Goal: Task Accomplishment & Management: Manage account settings

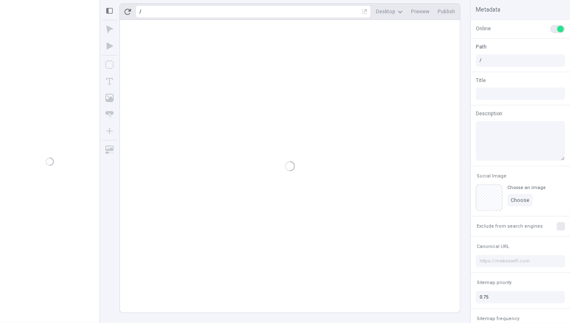
type input "/page"
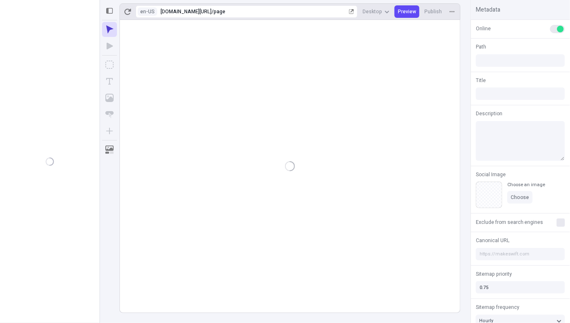
type input "/page"
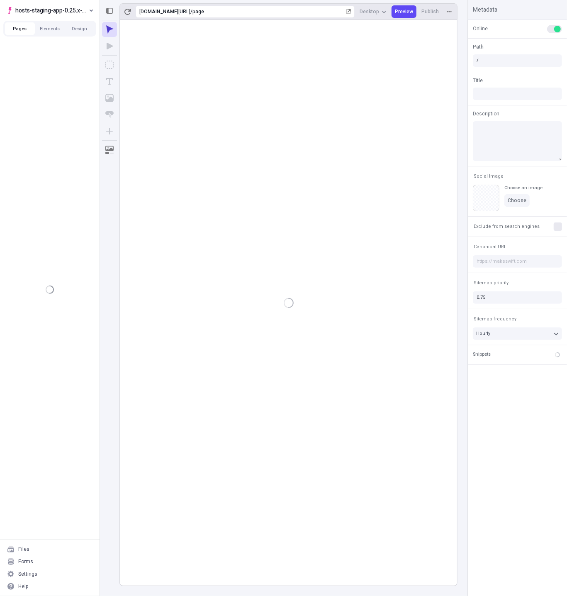
type input "/page"
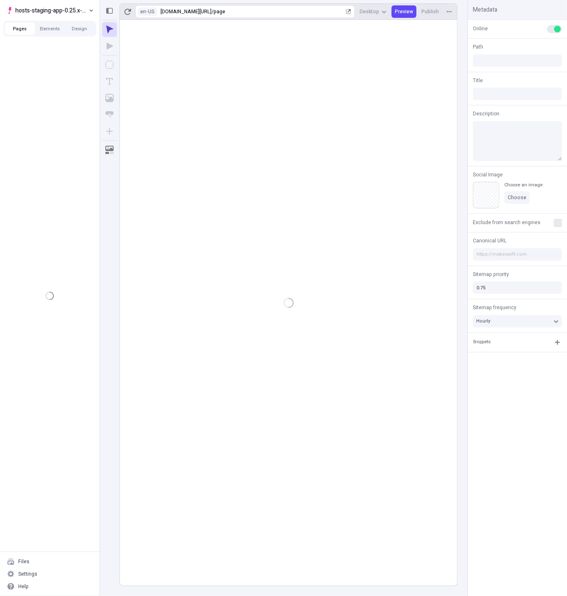
type input "/page"
click at [54, 227] on div "Pages /page /page-2" at bounding box center [50, 295] width 100 height 511
click at [38, 575] on div "Settings" at bounding box center [49, 573] width 93 height 12
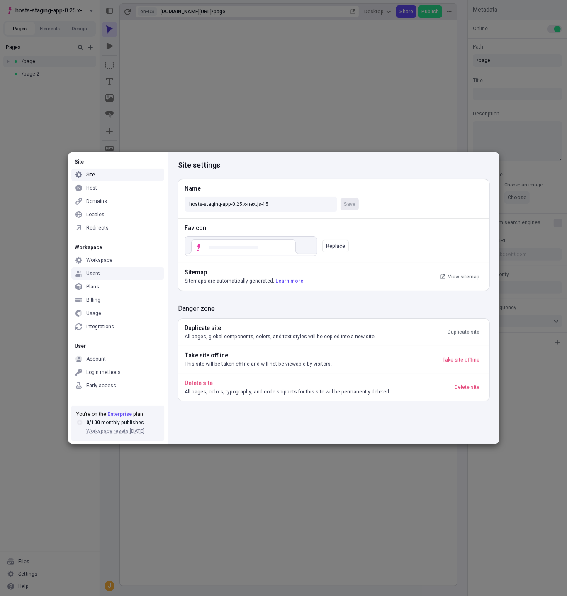
click at [114, 275] on div "Users" at bounding box center [117, 273] width 93 height 12
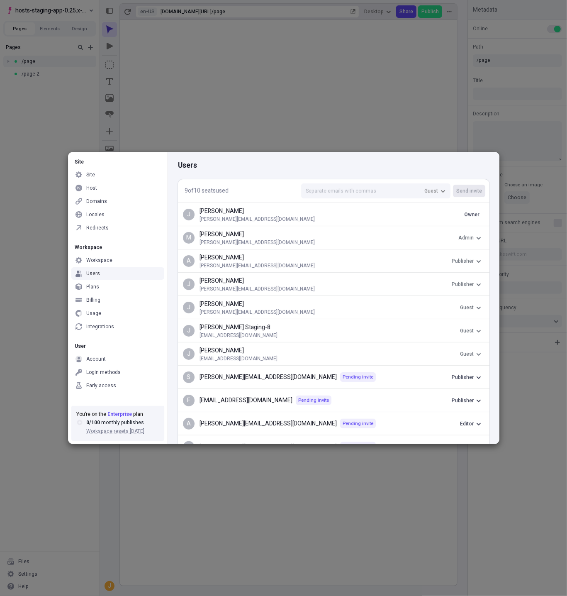
drag, startPoint x: 243, startPoint y: 161, endPoint x: 237, endPoint y: 165, distance: 6.7
click at [243, 161] on div "Users" at bounding box center [334, 165] width 312 height 27
click at [100, 227] on div "Redirects" at bounding box center [97, 227] width 22 height 7
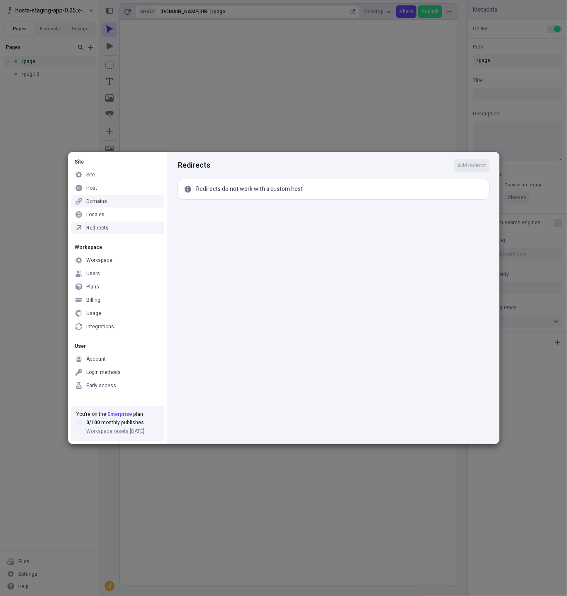
click at [231, 190] on p "Redirects do not work with a custom host" at bounding box center [249, 189] width 107 height 9
click at [234, 190] on p "Redirects do not work with a custom host" at bounding box center [249, 189] width 107 height 9
click at [316, 172] on div "Redirects Add redirect Redirects do not work with a custom host Redirects do no…" at bounding box center [334, 165] width 312 height 27
click at [358, 226] on div "Redirects Add redirect Redirects do not work with a custom host" at bounding box center [334, 298] width 332 height 292
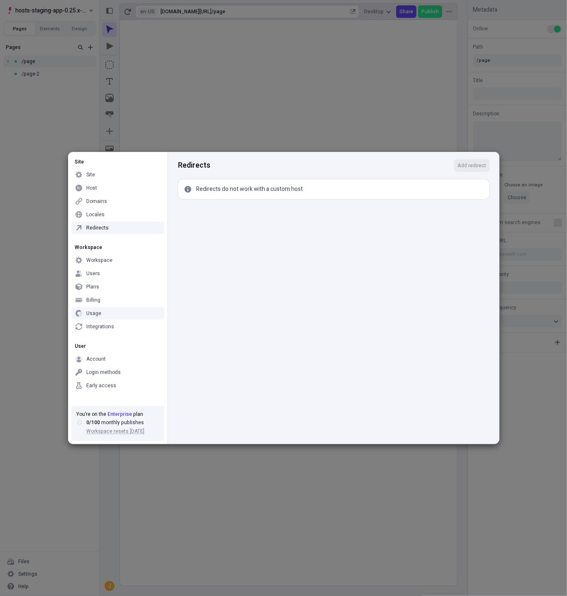
click at [116, 304] on div "Billing" at bounding box center [117, 300] width 93 height 12
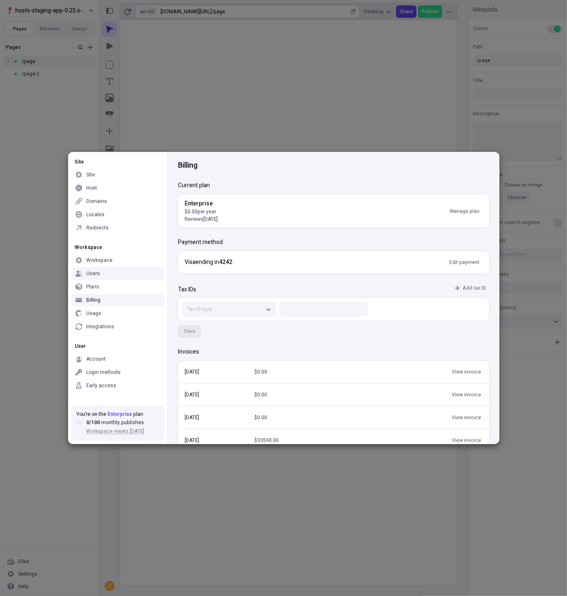
click at [103, 271] on div "Users" at bounding box center [117, 273] width 93 height 12
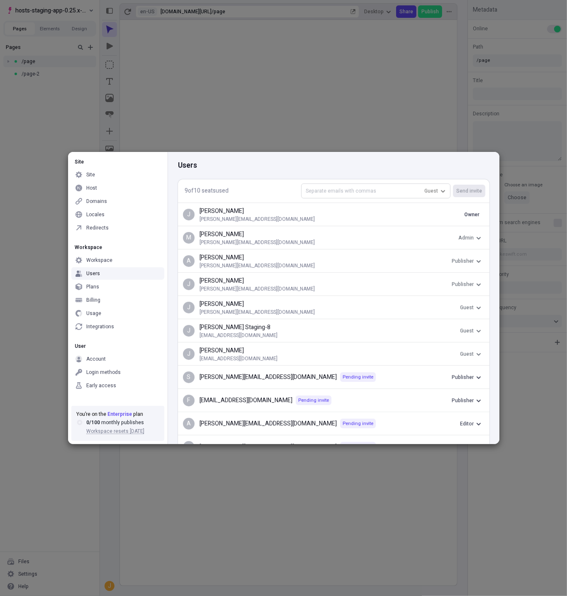
click at [362, 183] on input "text" at bounding box center [375, 190] width 149 height 15
type input "a@[DOMAIN_NAME]"
click at [453, 185] on button "Send invite" at bounding box center [469, 191] width 32 height 12
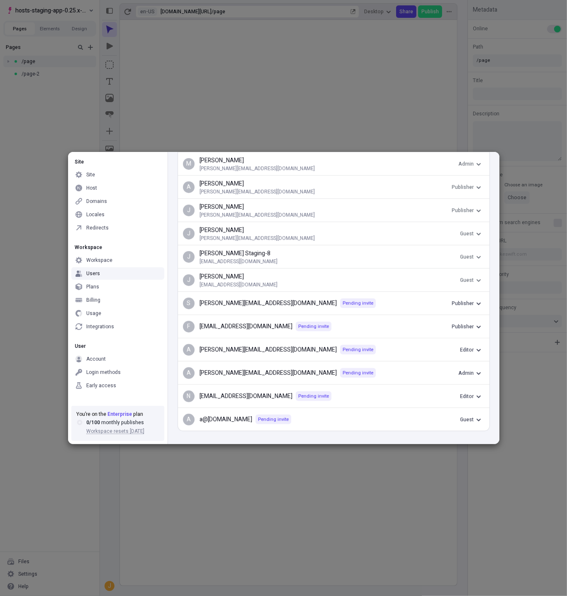
scroll to position [80, 0]
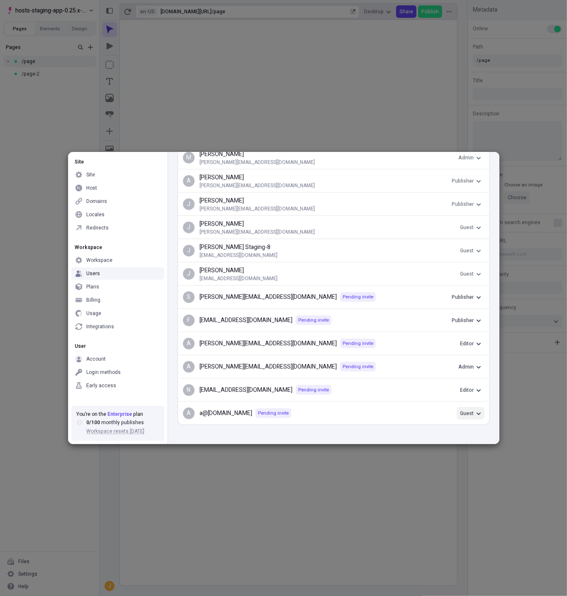
click at [460, 410] on span "Guest" at bounding box center [467, 412] width 14 height 7
click at [482, 272] on button "Guest" at bounding box center [471, 274] width 28 height 12
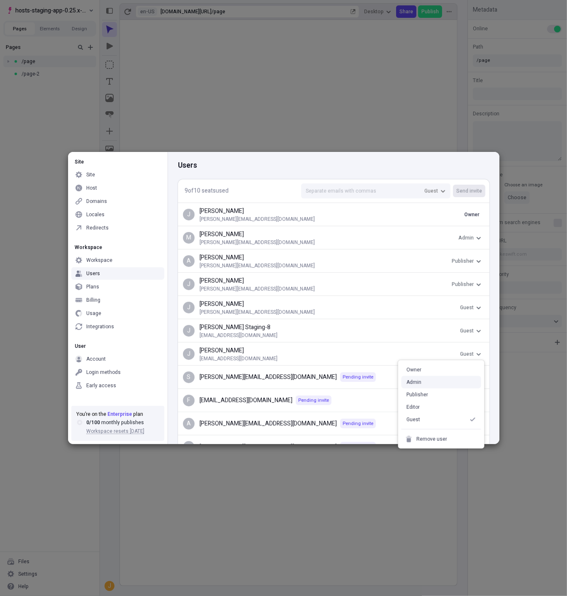
scroll to position [0, 0]
click at [348, 281] on p "[PERSON_NAME]" at bounding box center [324, 280] width 249 height 9
click at [100, 282] on div "Plans" at bounding box center [117, 286] width 93 height 12
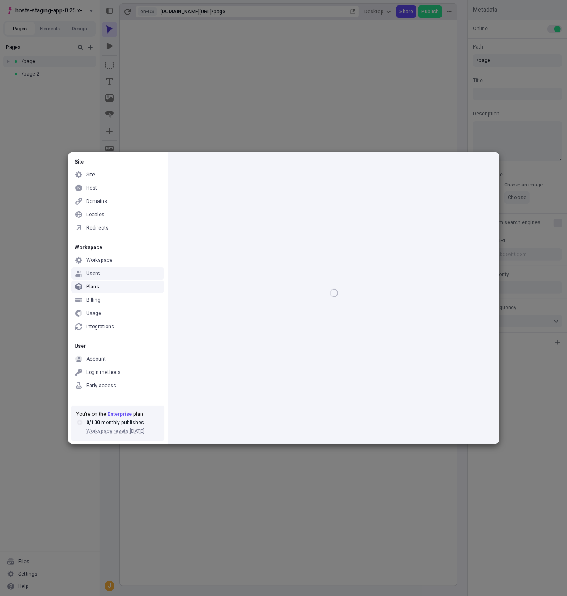
click at [105, 272] on div "Users" at bounding box center [117, 273] width 93 height 12
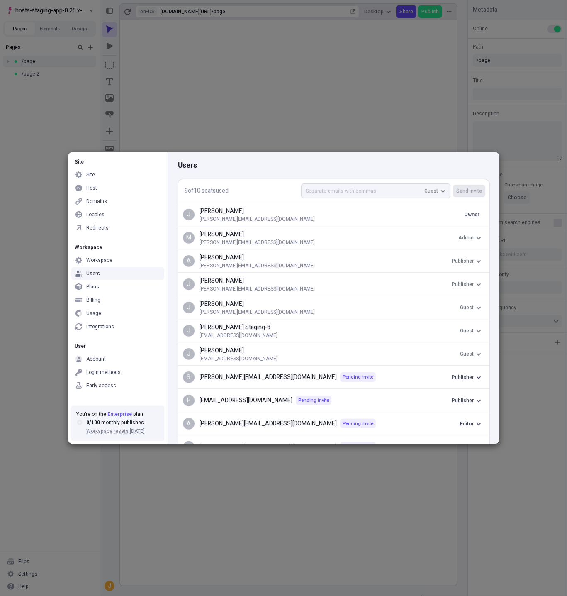
drag, startPoint x: 254, startPoint y: 185, endPoint x: 312, endPoint y: 185, distance: 58.1
click at [254, 185] on div "9 of 10 seats used Guest Send invite" at bounding box center [334, 190] width 312 height 23
click at [344, 188] on input "text" at bounding box center [375, 190] width 149 height 15
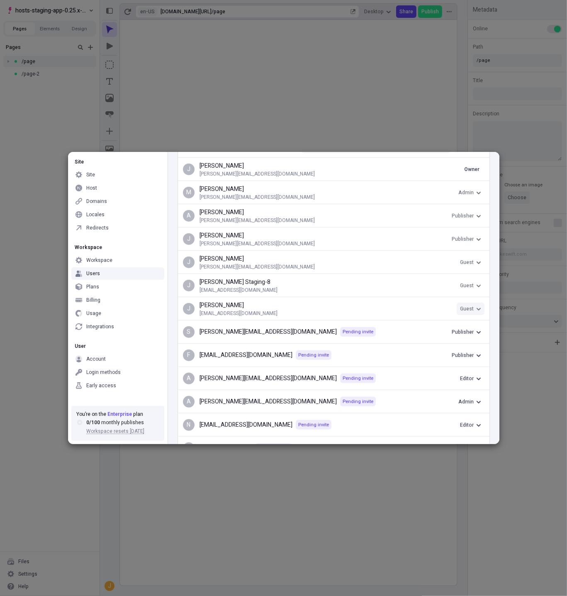
click at [471, 307] on span "Guest" at bounding box center [467, 308] width 14 height 7
click at [448, 346] on div "Publisher" at bounding box center [442, 349] width 80 height 12
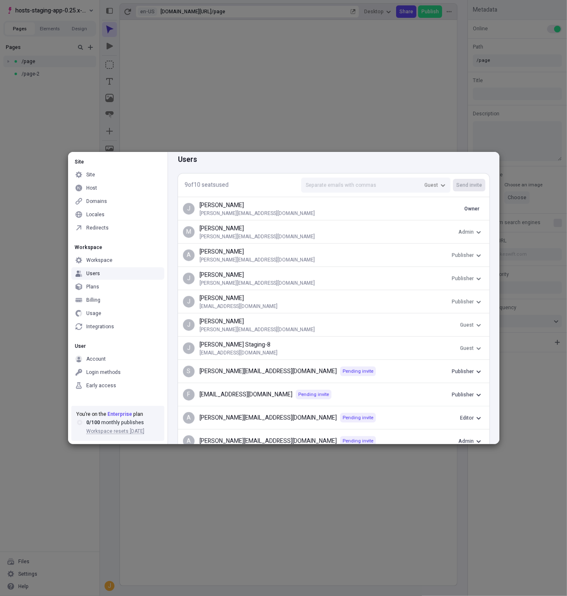
scroll to position [0, 0]
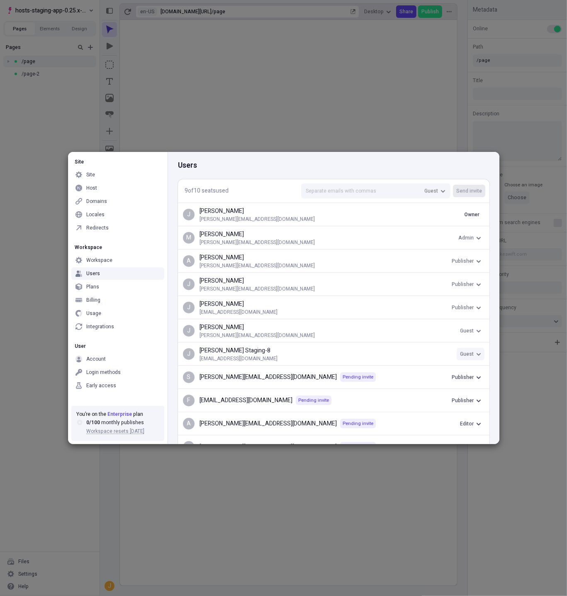
click at [473, 351] on span "Guest" at bounding box center [467, 354] width 14 height 7
click at [439, 392] on div "Publisher" at bounding box center [442, 394] width 80 height 12
click at [262, 174] on div "Users" at bounding box center [334, 165] width 312 height 27
click at [212, 192] on div "9 of 10 seats used" at bounding box center [207, 190] width 44 height 9
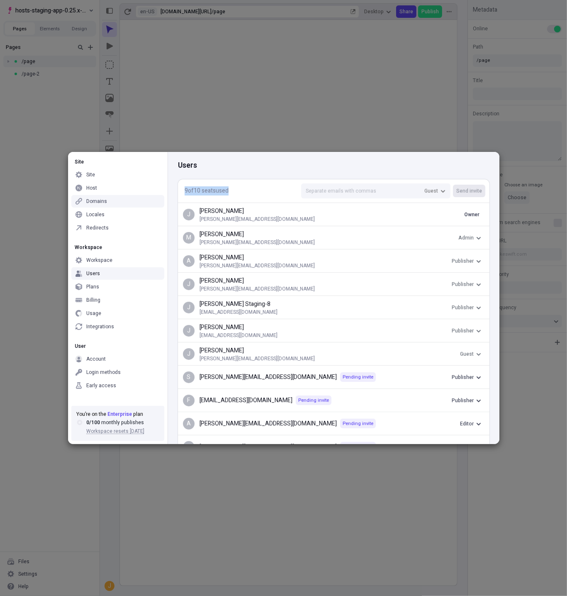
click at [212, 191] on div "9 of 10 seats used" at bounding box center [207, 190] width 44 height 9
click at [111, 288] on div "Plans" at bounding box center [117, 286] width 93 height 12
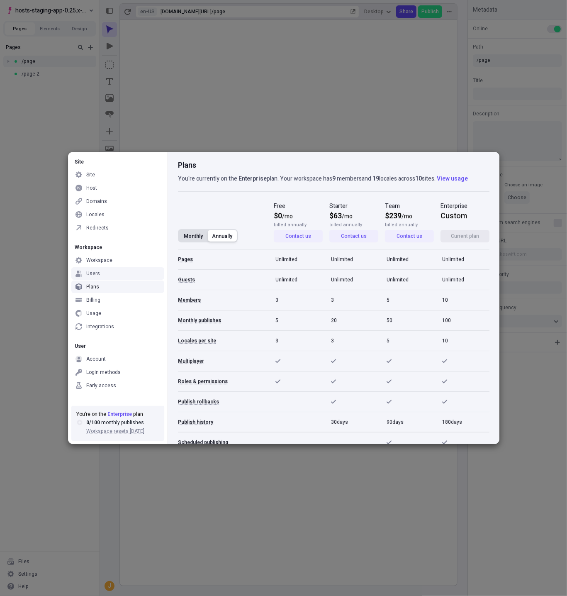
click at [189, 236] on button "Monthly" at bounding box center [193, 236] width 29 height 12
click at [220, 235] on button "Annually" at bounding box center [222, 236] width 29 height 12
click at [102, 272] on div "Users" at bounding box center [117, 273] width 93 height 12
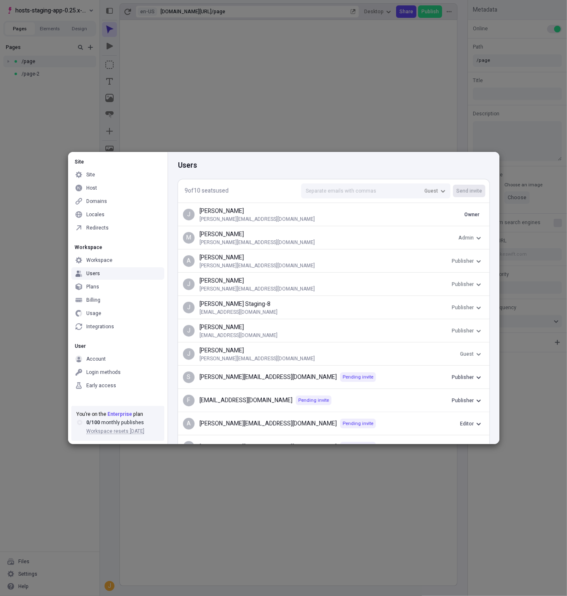
click at [262, 153] on div "Users" at bounding box center [334, 165] width 312 height 27
click at [347, 187] on input "text" at bounding box center [375, 190] width 149 height 15
click at [339, 190] on input "[PERSON_NAME]" at bounding box center [375, 190] width 149 height 15
click at [326, 193] on input "[PERSON_NAME]" at bounding box center [375, 190] width 149 height 15
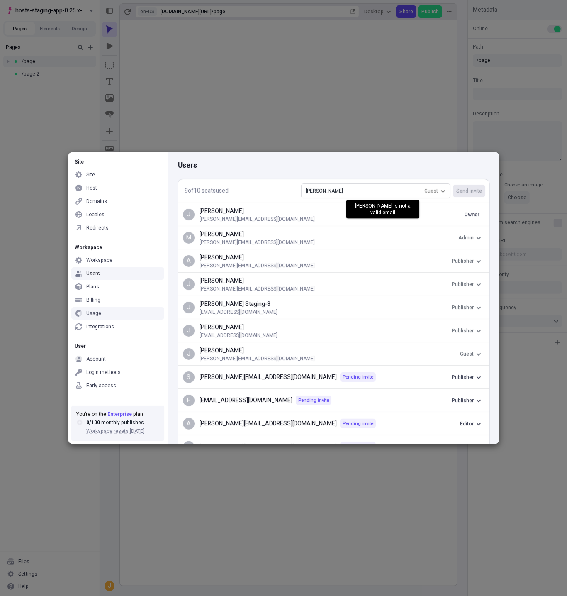
click at [325, 193] on input "[PERSON_NAME]" at bounding box center [375, 190] width 149 height 15
paste input "[EMAIL_ADDRESS][DOMAIN_NAME]"
type input "[EMAIL_ADDRESS][DOMAIN_NAME]"
click at [453, 185] on button "Send invite" at bounding box center [469, 191] width 32 height 12
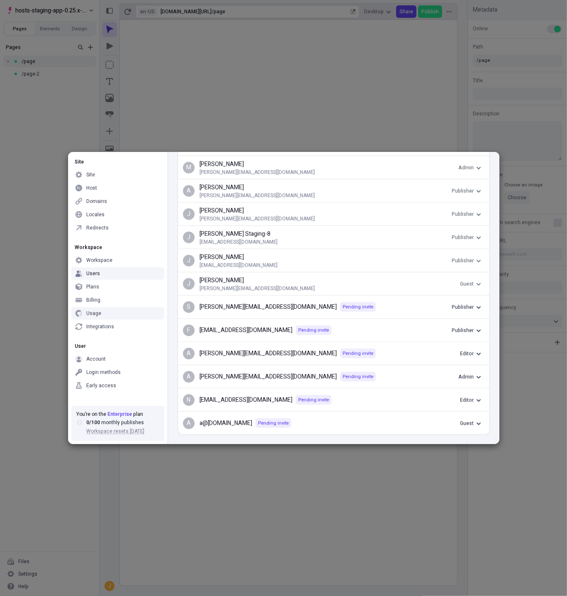
scroll to position [80, 0]
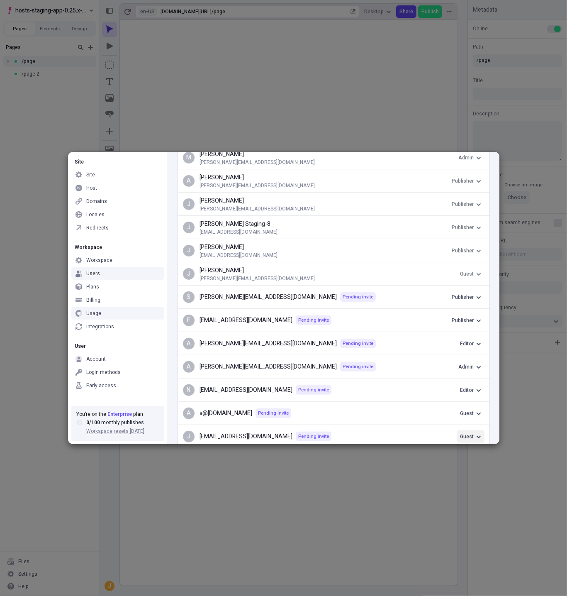
click at [466, 433] on span "Guest" at bounding box center [467, 436] width 14 height 7
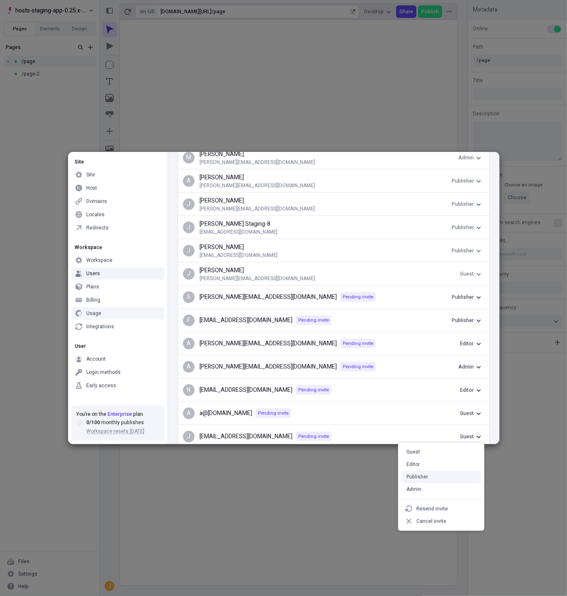
click at [434, 471] on div "Publisher" at bounding box center [442, 476] width 80 height 12
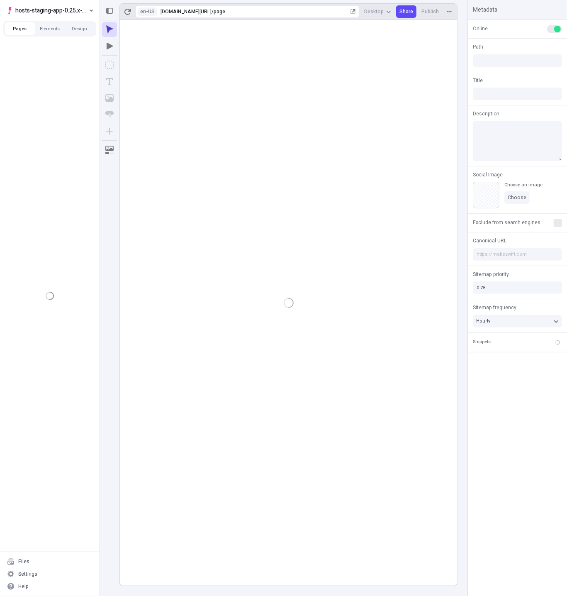
type input "/page"
click at [44, 570] on div "Settings" at bounding box center [49, 573] width 93 height 12
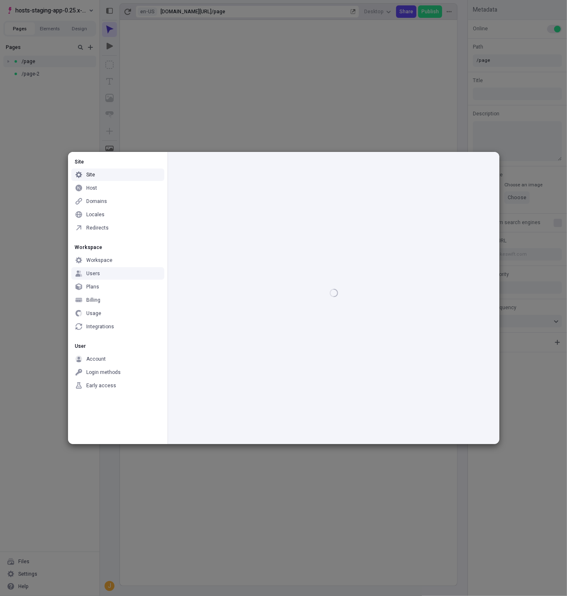
click at [112, 271] on div "Users" at bounding box center [117, 273] width 93 height 12
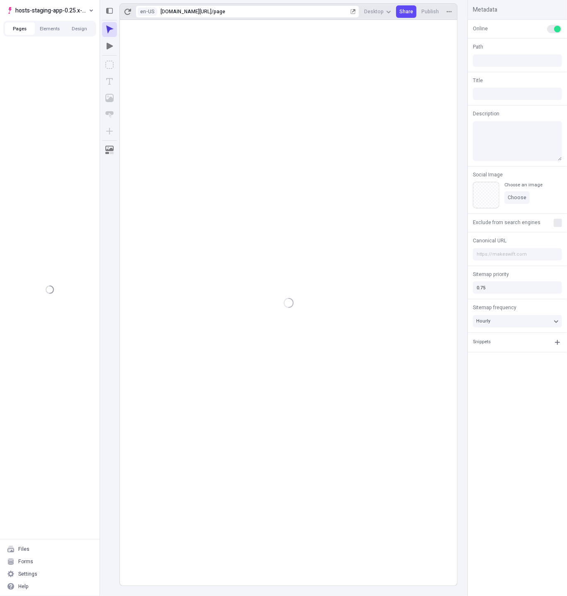
type input "/page"
click at [71, 572] on div "Settings" at bounding box center [49, 573] width 93 height 12
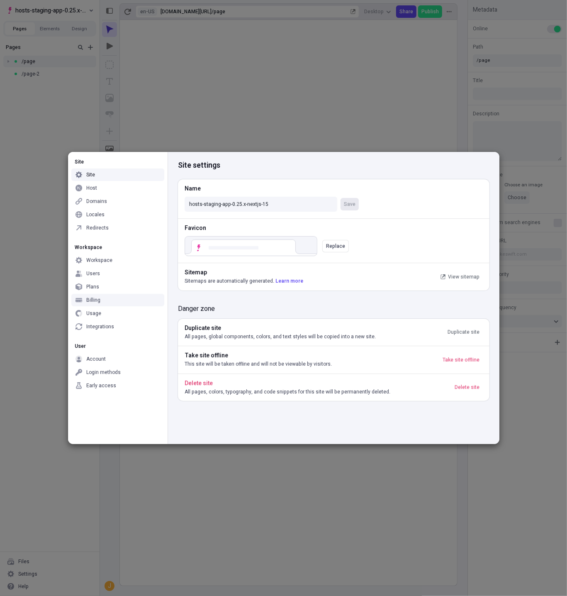
click at [126, 297] on div "Billing" at bounding box center [117, 300] width 93 height 12
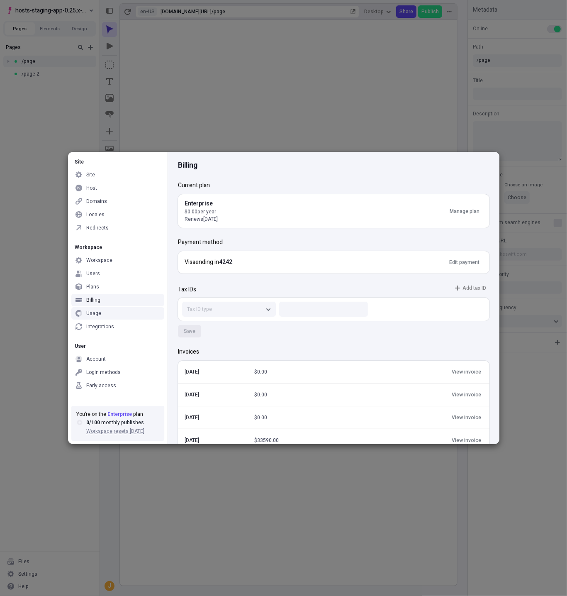
click at [125, 308] on div "Usage" at bounding box center [117, 313] width 93 height 12
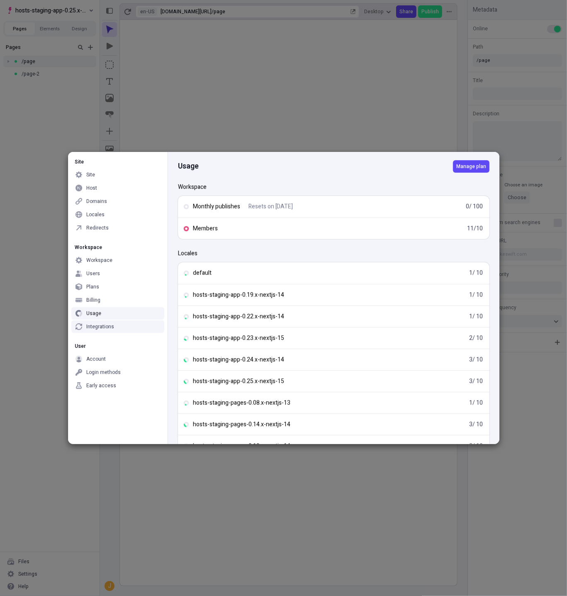
click at [113, 331] on div "Integrations" at bounding box center [117, 326] width 93 height 12
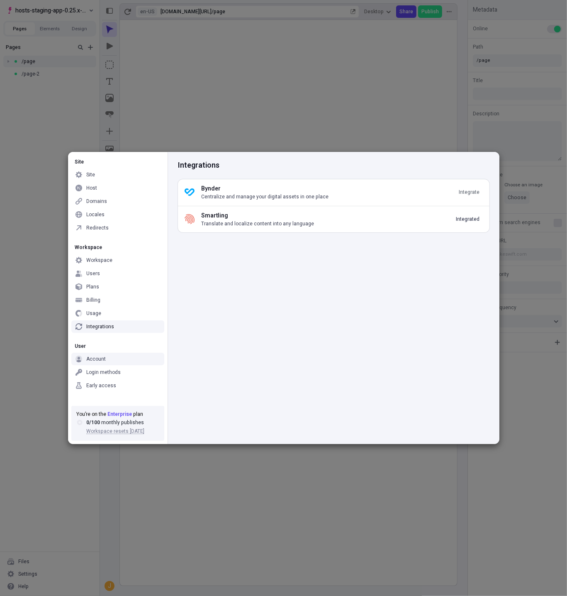
click at [103, 360] on div "Account" at bounding box center [95, 358] width 19 height 7
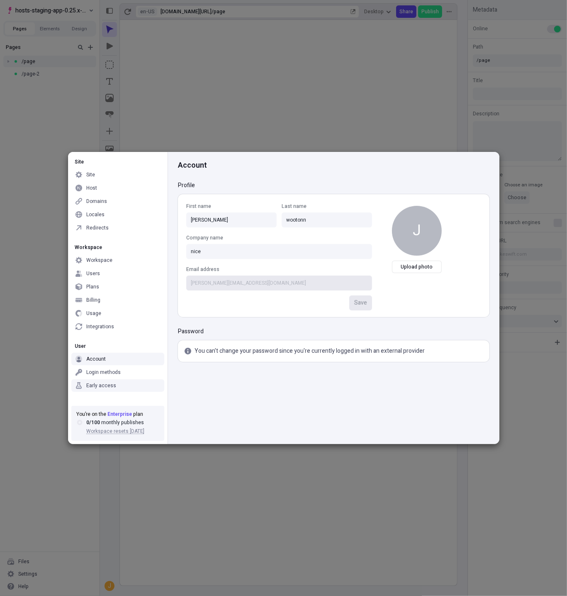
click at [106, 378] on div "User Account Login methods Early access" at bounding box center [118, 365] width 100 height 59
click at [108, 372] on div "Login methods" at bounding box center [103, 372] width 34 height 7
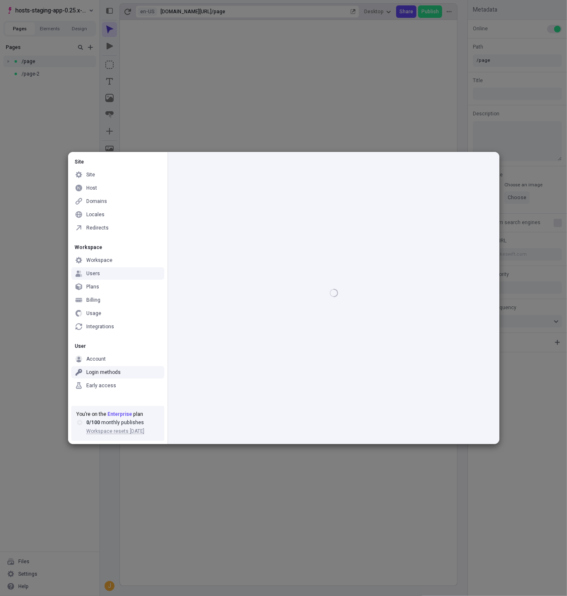
click at [110, 268] on div "Users" at bounding box center [117, 273] width 93 height 12
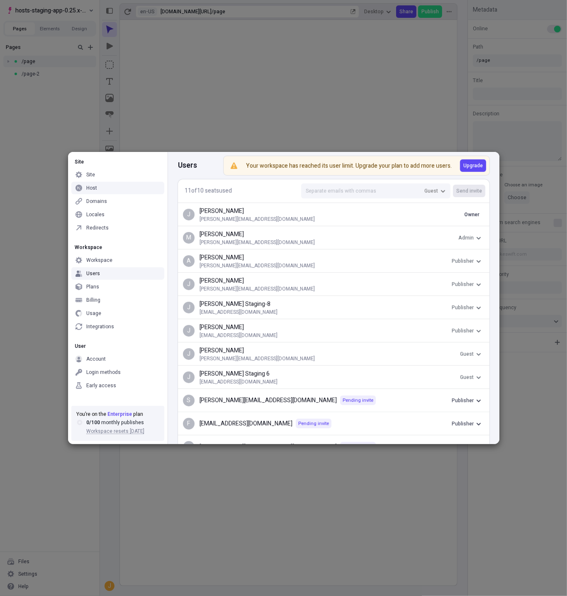
click at [100, 191] on div "Host" at bounding box center [117, 188] width 93 height 12
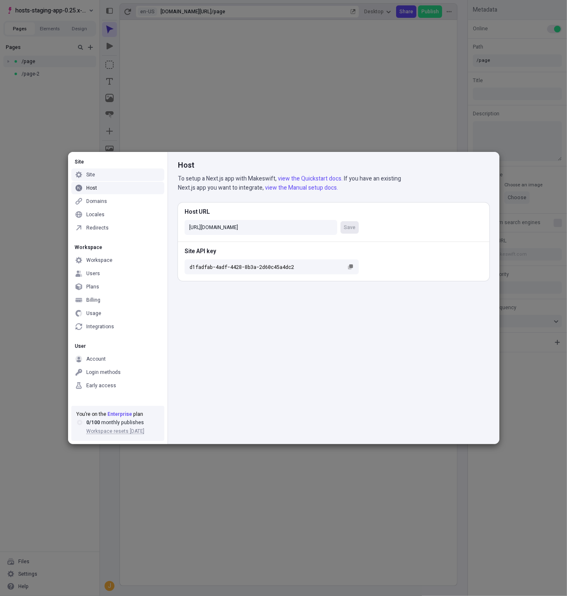
click at [118, 173] on div "Site" at bounding box center [117, 174] width 93 height 12
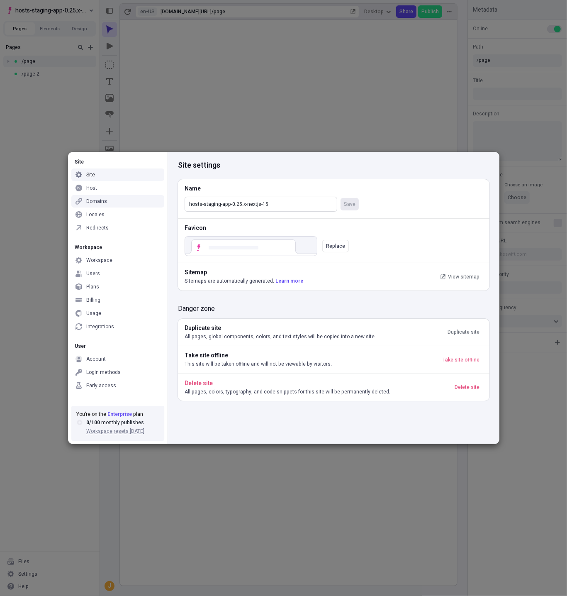
click at [297, 197] on input "hosts-staging-app-0.25.x-nextjs-15" at bounding box center [261, 204] width 153 height 15
click at [294, 202] on input "hosts-staging-app-0.25.x-nextjs-15" at bounding box center [261, 204] width 153 height 15
click at [348, 204] on span "Save" at bounding box center [350, 204] width 12 height 7
click at [288, 204] on input "hosts-staging-app-0.25.x-nextjs-1" at bounding box center [261, 204] width 153 height 15
type input "hosts-staging-app-0.25.x-nextjs-15"
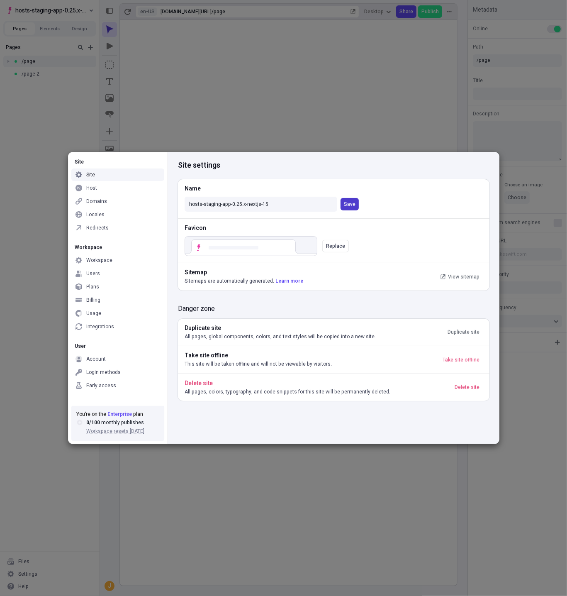
click at [351, 204] on span "Save" at bounding box center [350, 204] width 12 height 7
